Goal: Transaction & Acquisition: Purchase product/service

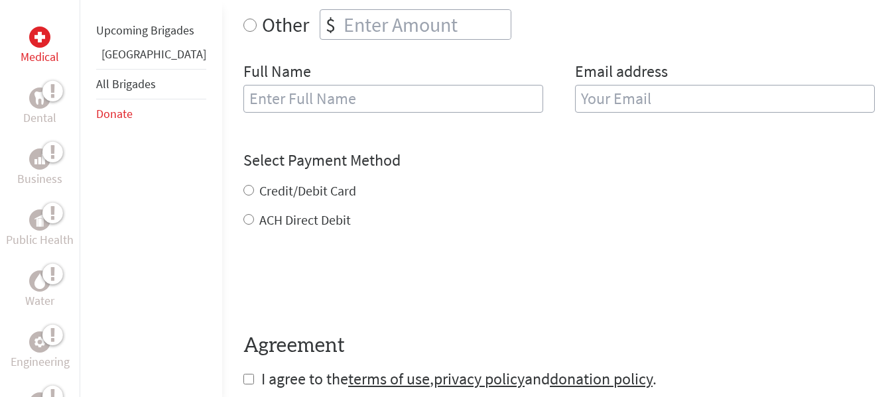
scroll to position [464, 0]
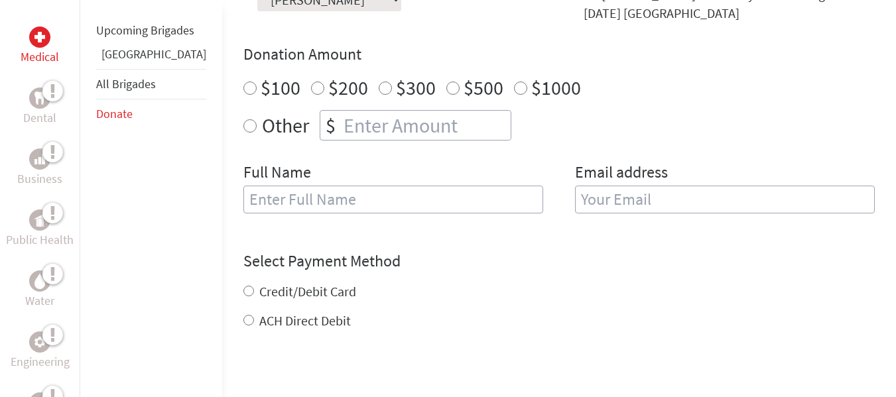
click at [514, 90] on input "$1000" at bounding box center [520, 88] width 13 height 13
radio input "true"
click at [356, 207] on input "text" at bounding box center [393, 200] width 300 height 28
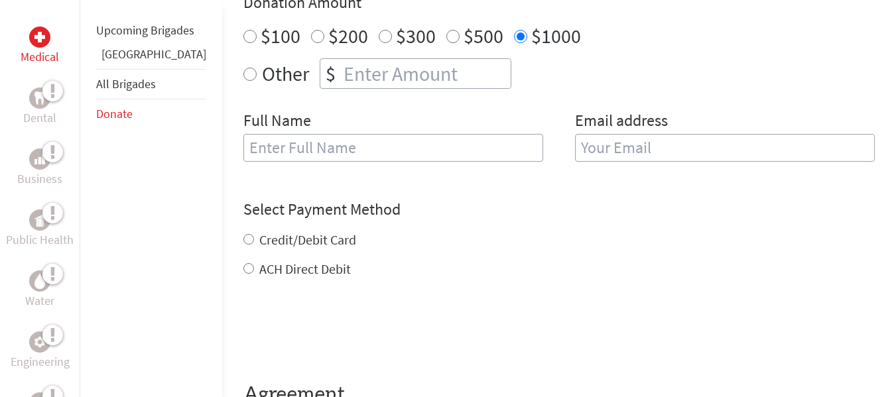
scroll to position [530, 0]
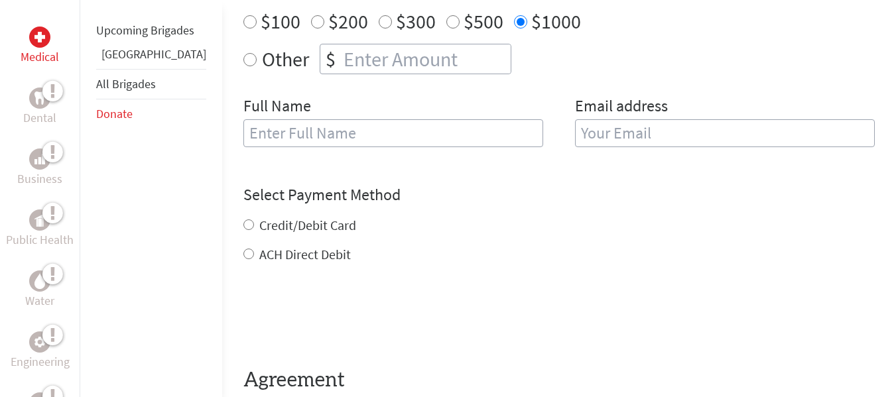
click at [243, 223] on input "Credit/Debit Card" at bounding box center [248, 224] width 11 height 11
radio input "true"
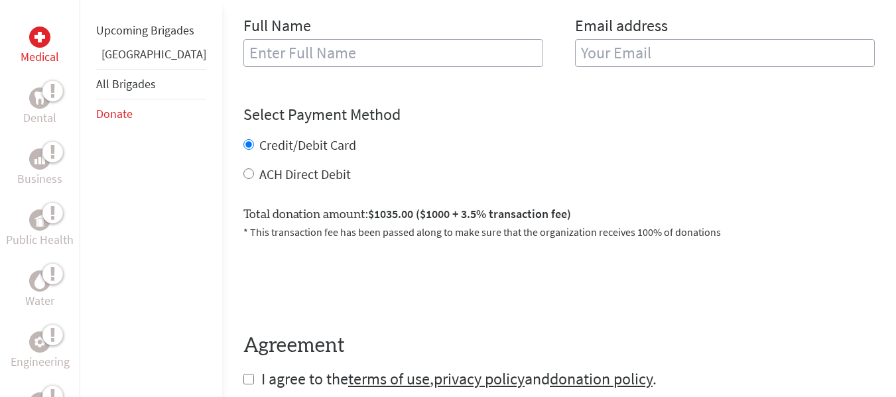
scroll to position [597, 0]
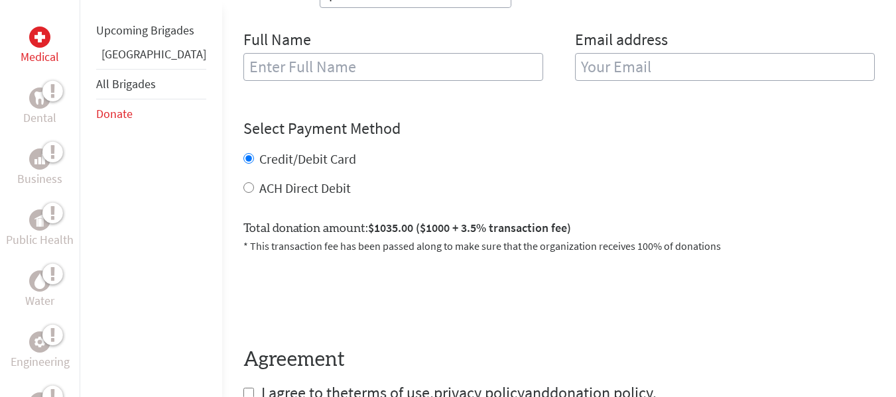
click at [600, 60] on input "email" at bounding box center [725, 67] width 300 height 28
type input "[EMAIL_ADDRESS][DOMAIN_NAME]"
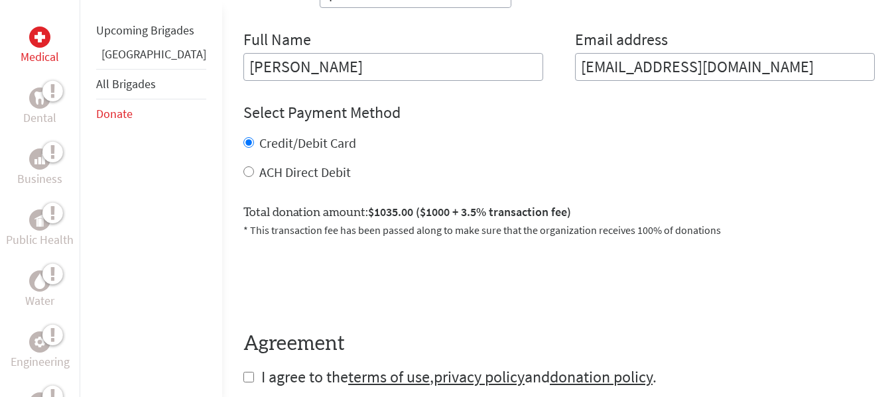
click at [245, 66] on input "[PERSON_NAME]" at bounding box center [393, 67] width 300 height 28
click at [282, 67] on input "[PERSON_NAME]" at bounding box center [393, 67] width 300 height 28
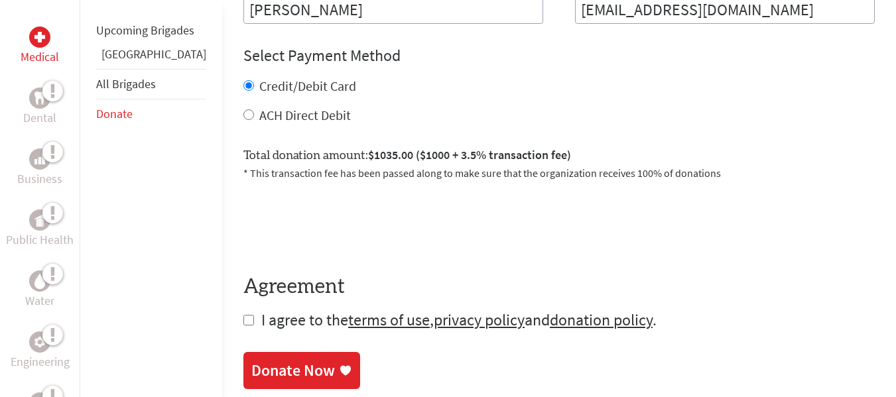
scroll to position [729, 0]
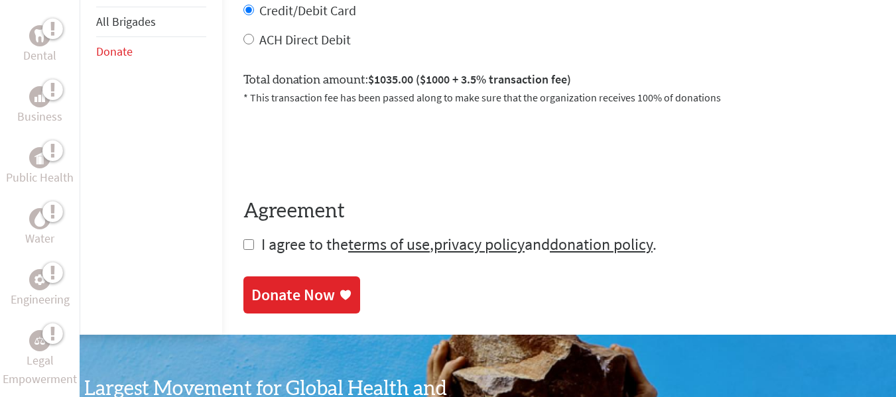
type input "[PERSON_NAME]"
click at [243, 247] on input "checkbox" at bounding box center [248, 244] width 11 height 11
checkbox input "true"
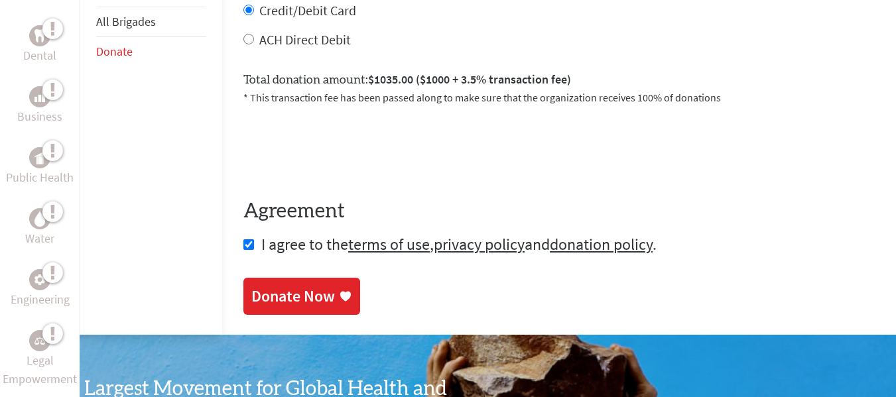
click at [259, 292] on div "Donate Now" at bounding box center [293, 296] width 84 height 21
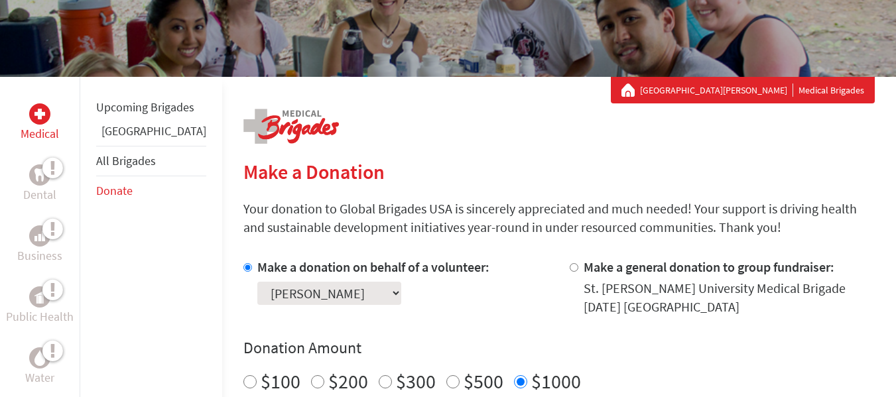
scroll to position [265, 0]
